Goal: Navigation & Orientation: Find specific page/section

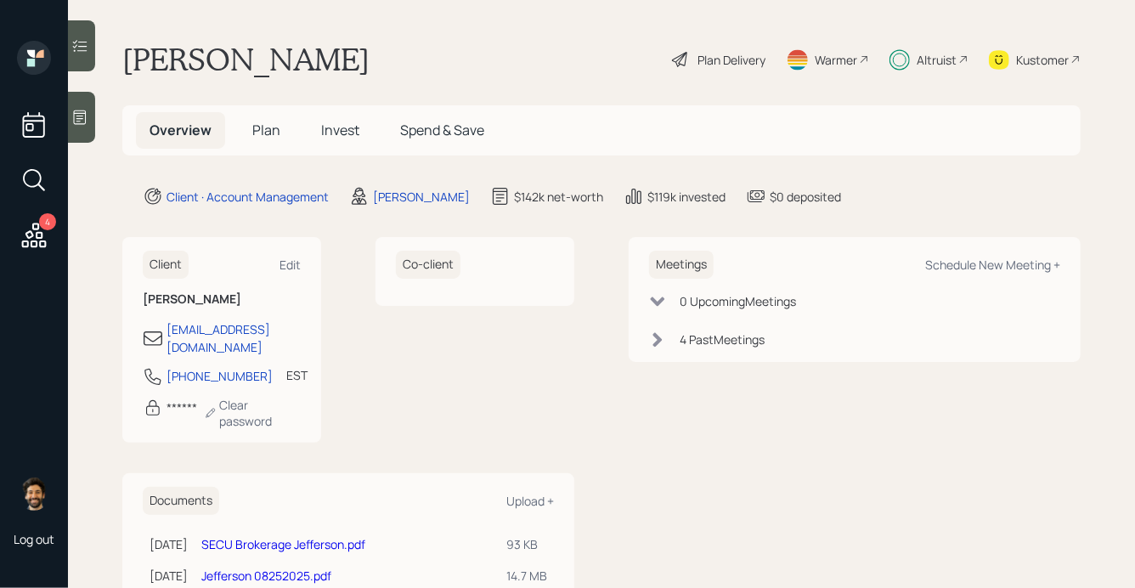
click at [948, 62] on div "Altruist" at bounding box center [937, 60] width 40 height 18
